Goal: Information Seeking & Learning: Learn about a topic

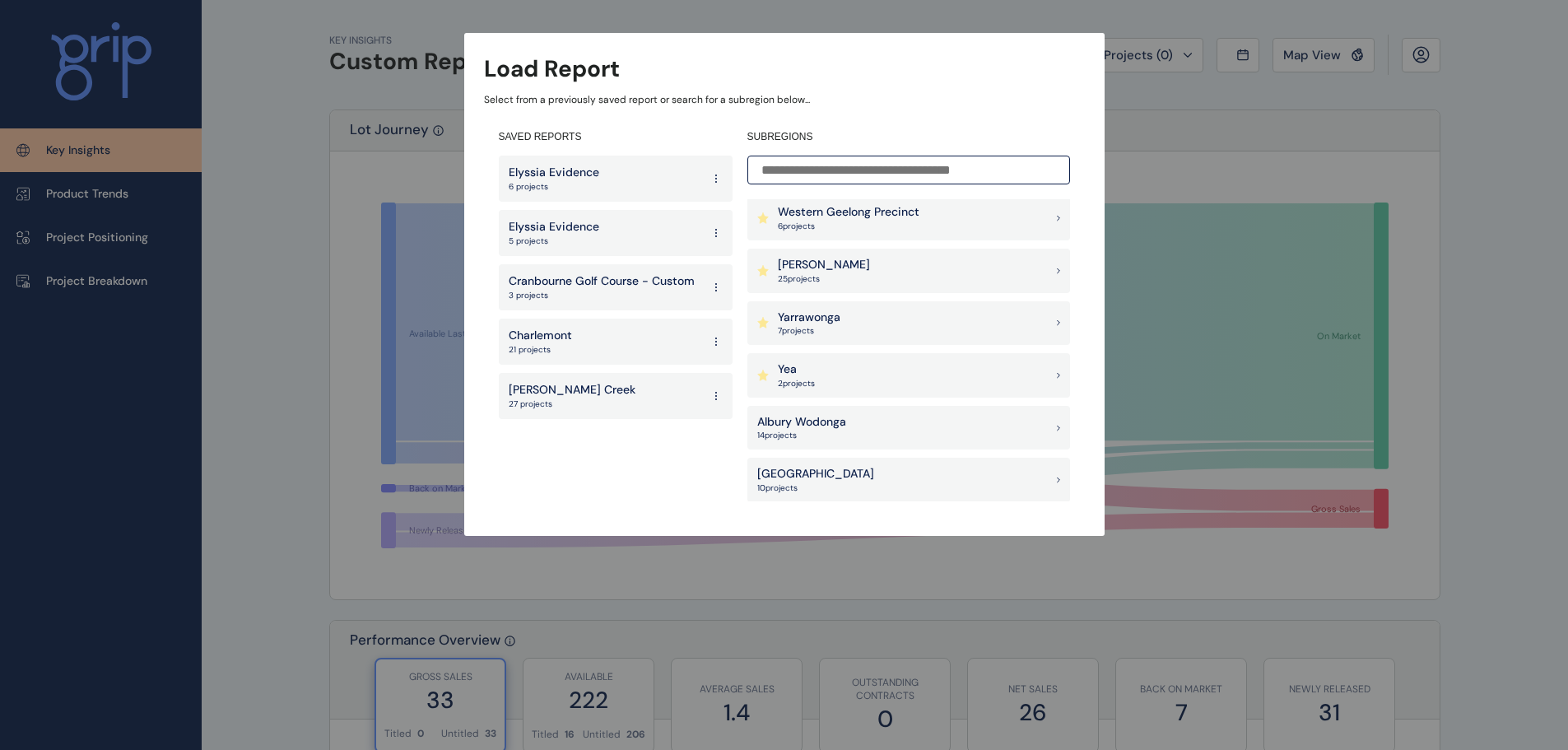
scroll to position [1702, 0]
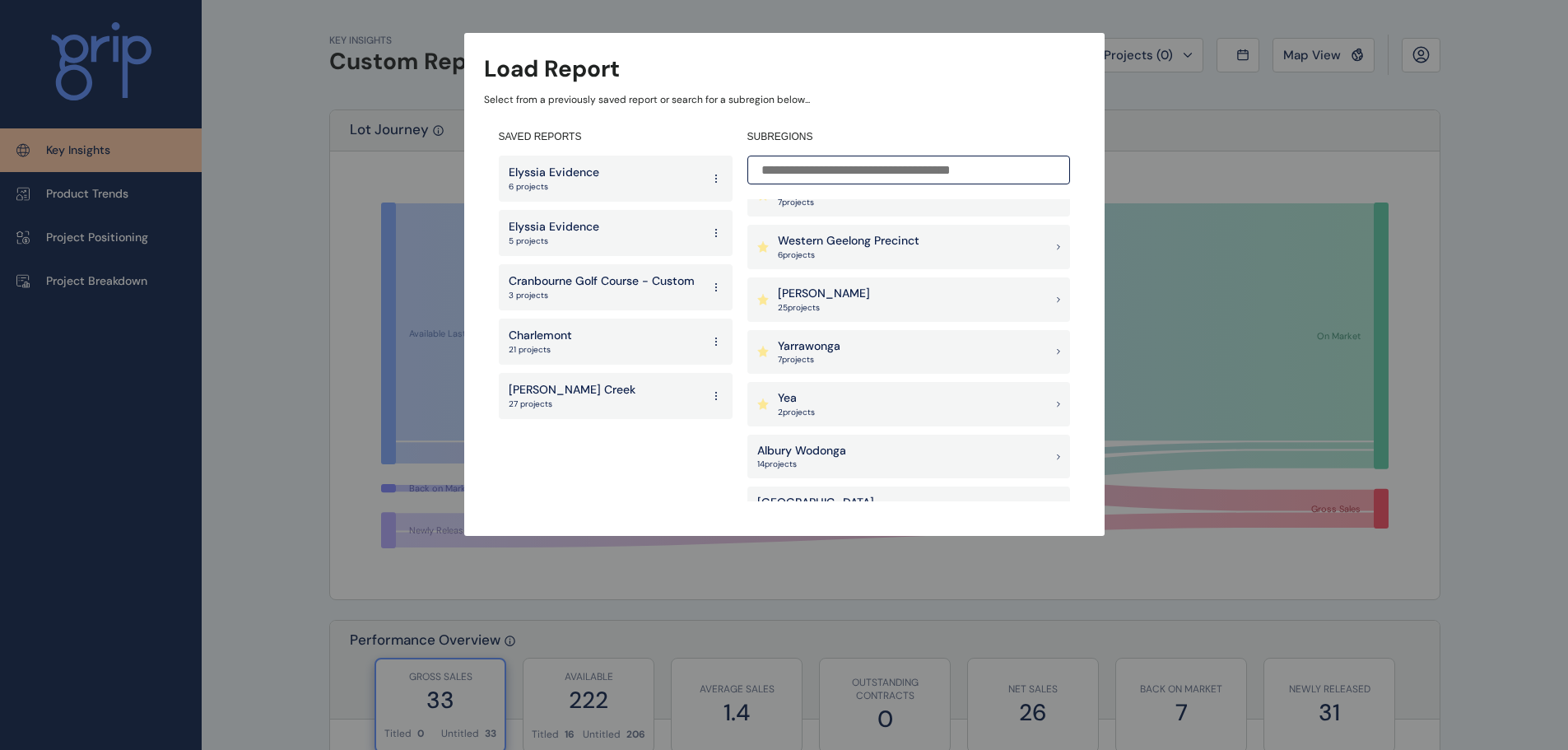
click at [868, 308] on div "[PERSON_NAME] 25 project s" at bounding box center [909, 300] width 323 height 44
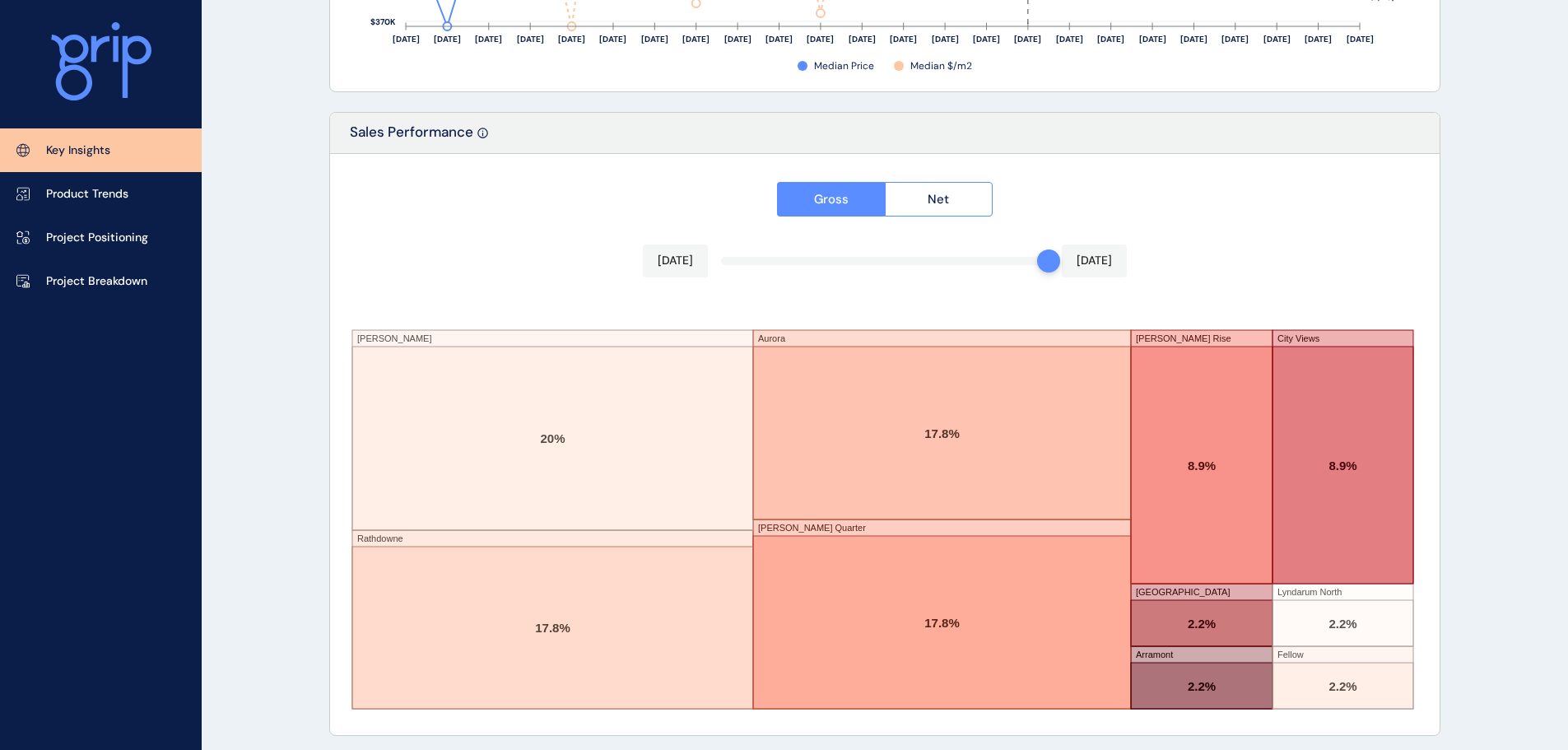
scroll to position [2717, 0]
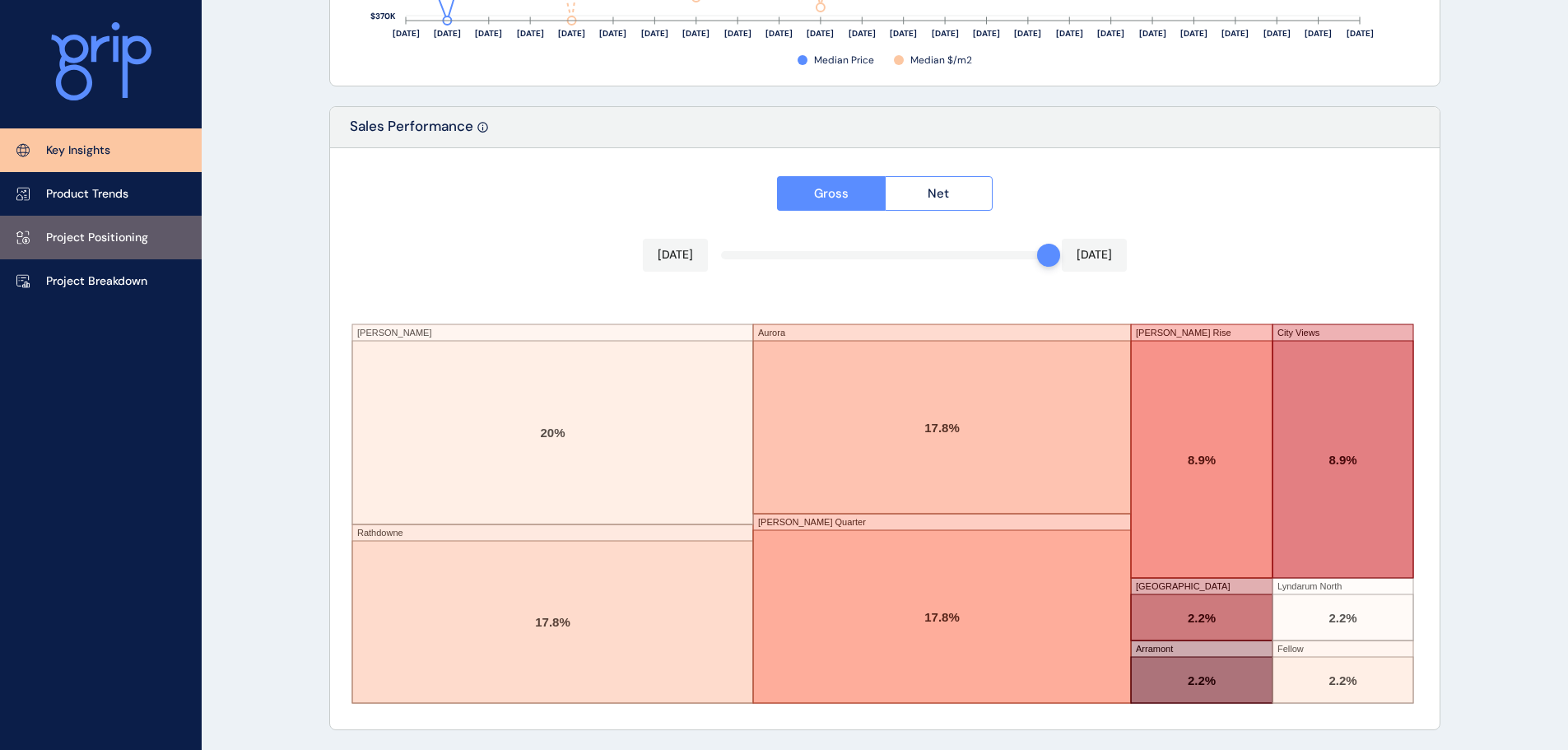
click at [123, 228] on link "Project Positioning" at bounding box center [100, 237] width 201 height 43
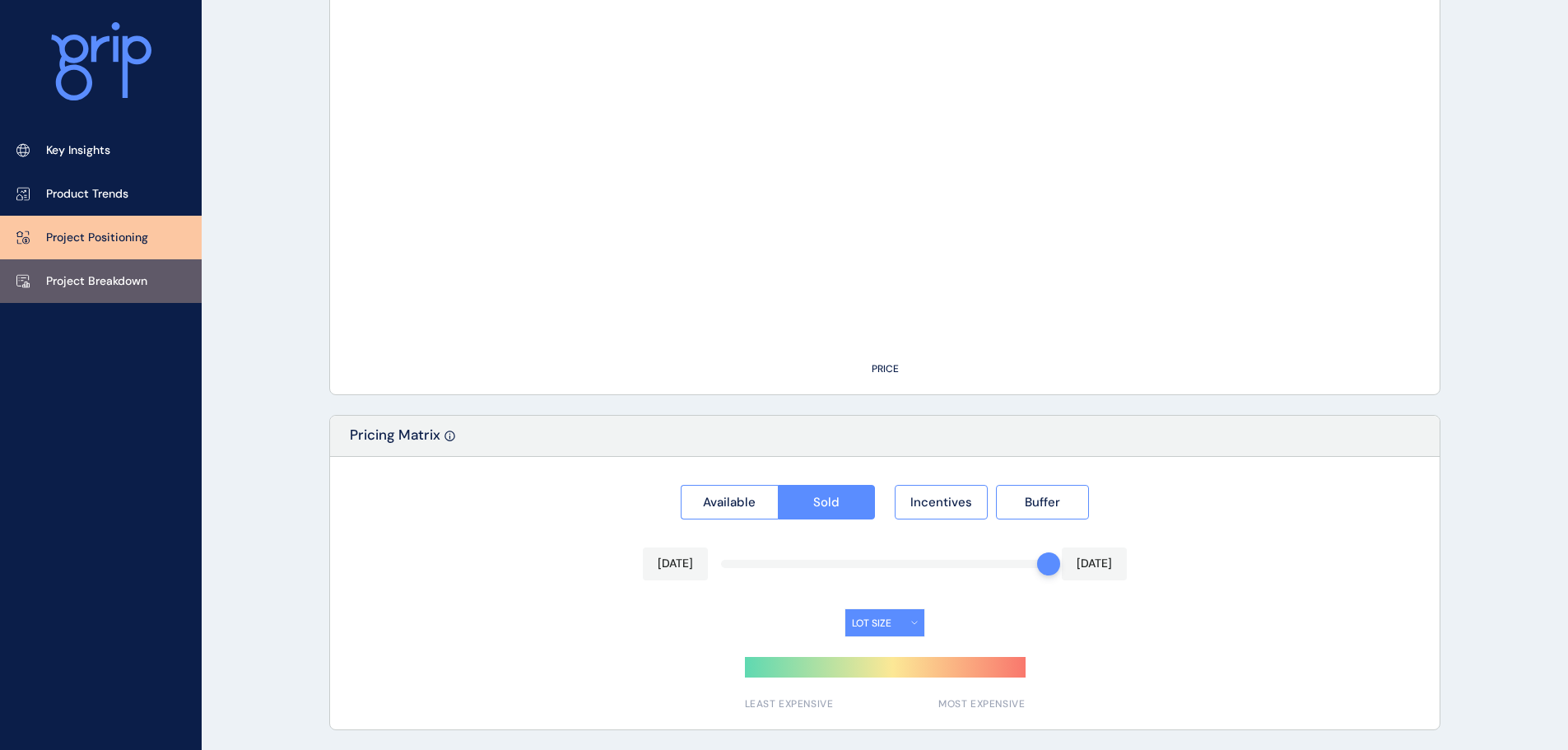
type input "******"
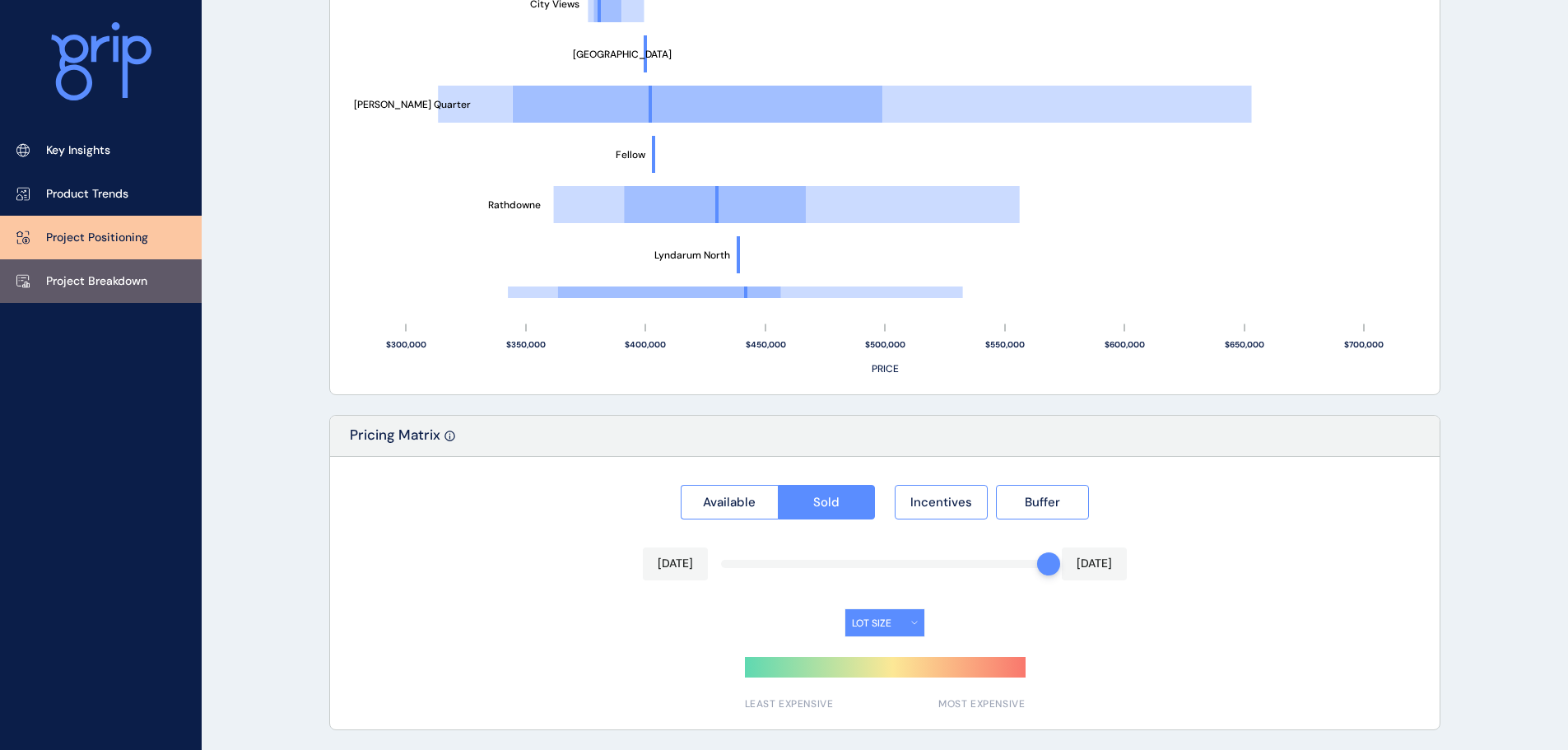
scroll to position [1530, 0]
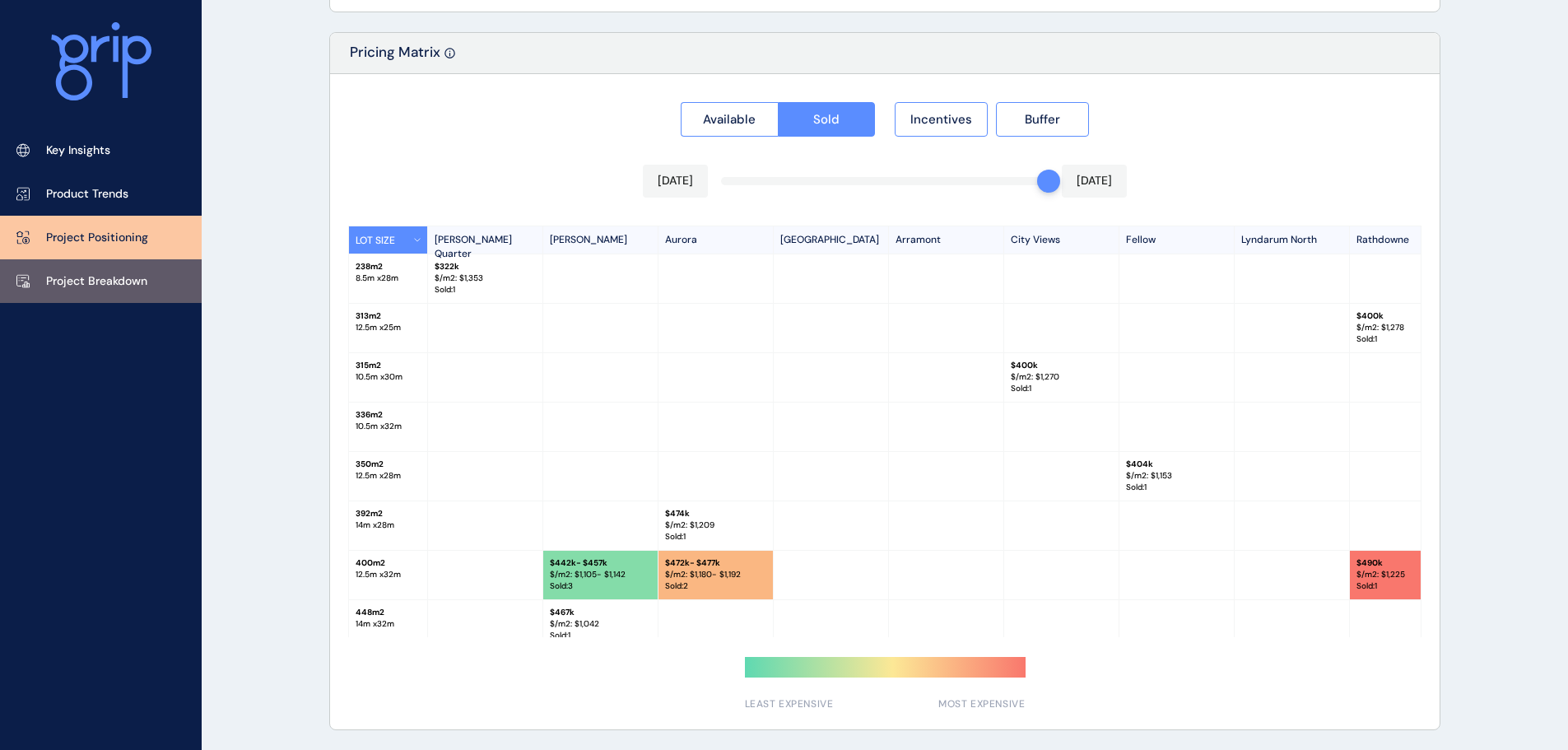
click at [147, 274] on p "Project Breakdown" at bounding box center [96, 281] width 101 height 16
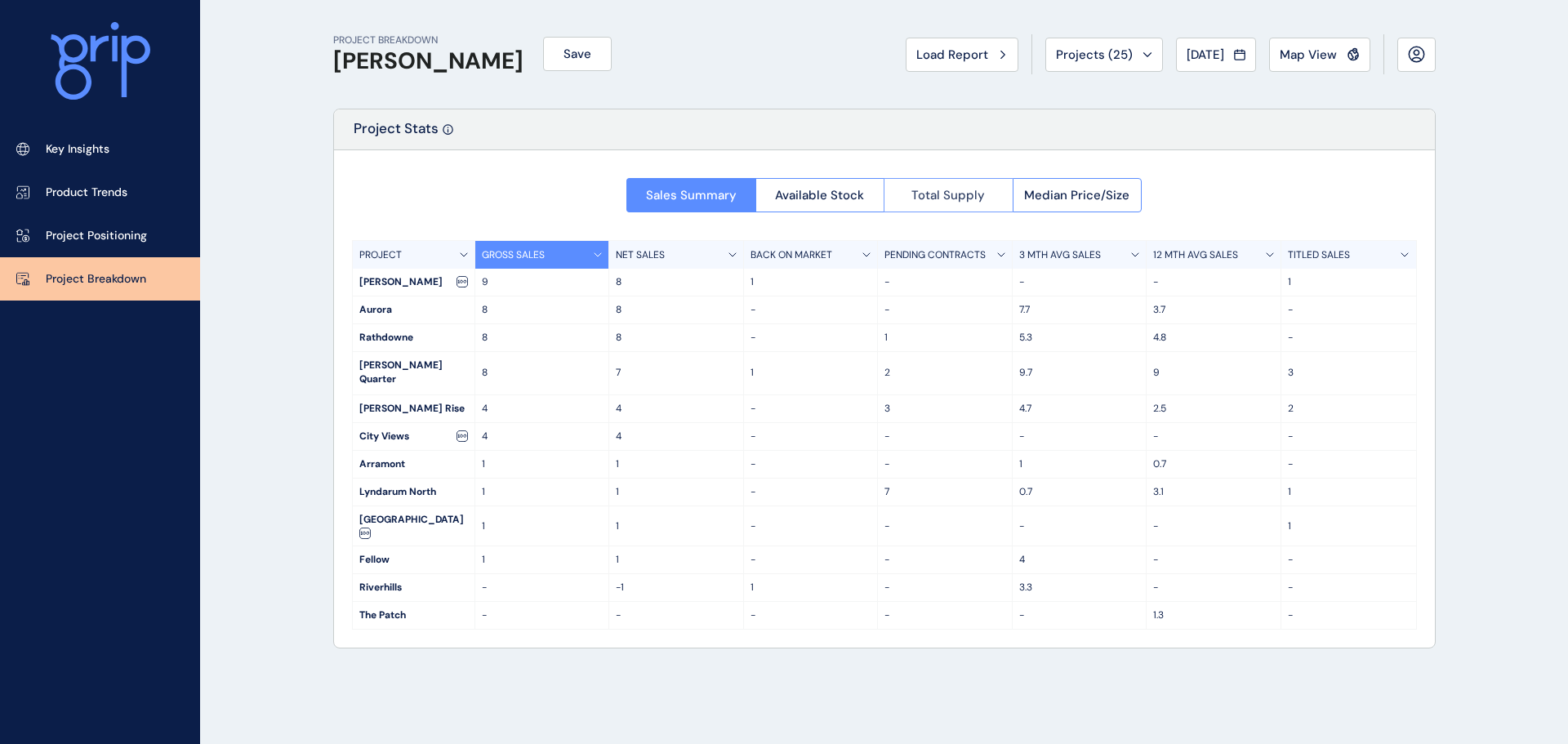
click at [987, 185] on button "Total Supply" at bounding box center [947, 195] width 129 height 34
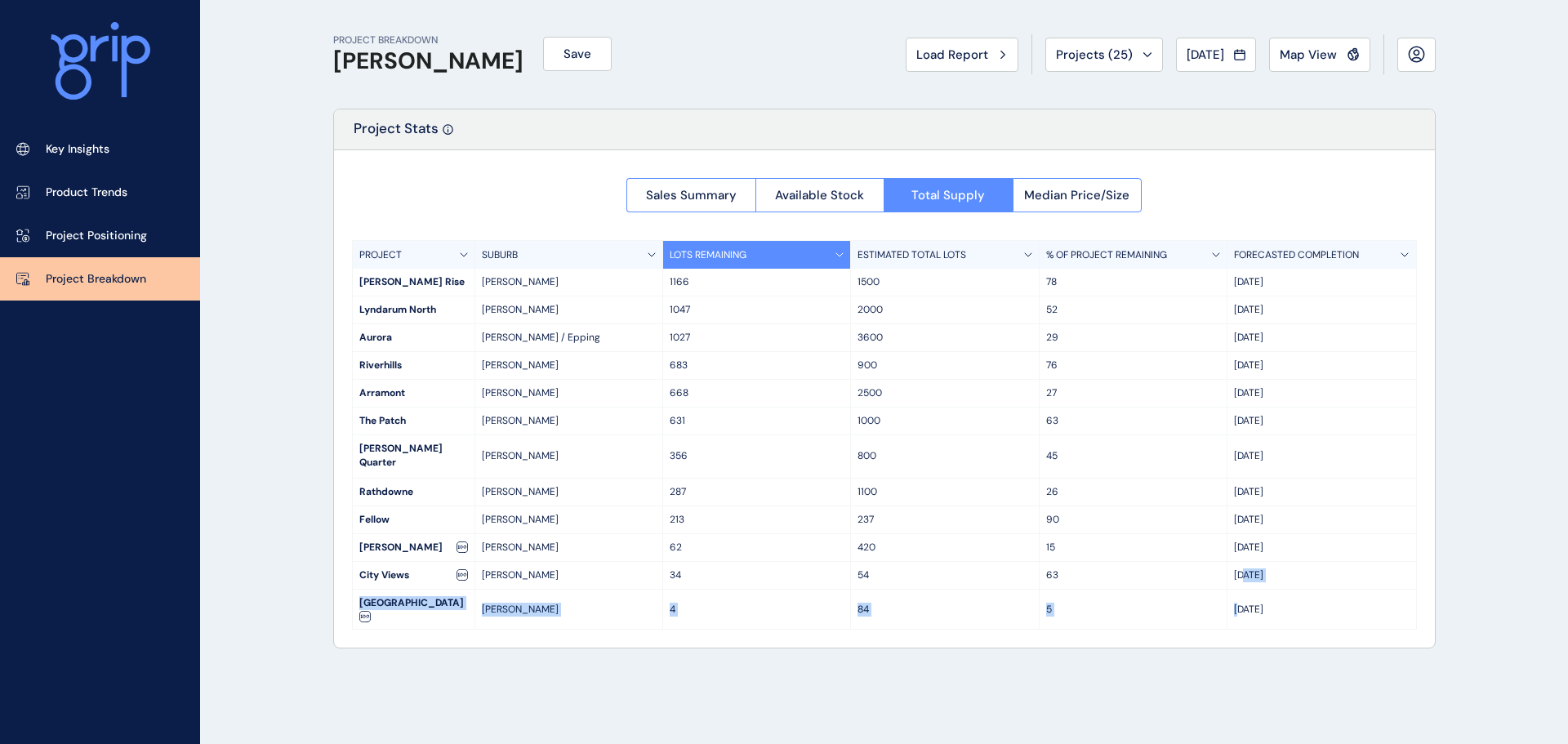
drag, startPoint x: 1242, startPoint y: 593, endPoint x: 1243, endPoint y: 558, distance: 35.0
click at [1243, 558] on div "PROJECT SUBURB LOTS REMAINING ESTIMATED TOTAL LOTS % OF PROJECT REMAINING FOREC…" at bounding box center [884, 434] width 1065 height 389
click at [852, 210] on div "Sales Summary Available Stock Total Supply Median Price/Size PROJECT SUBURB LOT…" at bounding box center [884, 399] width 1101 height 497
click at [852, 205] on button "Available Stock" at bounding box center [819, 195] width 129 height 34
